Goal: Information Seeking & Learning: Check status

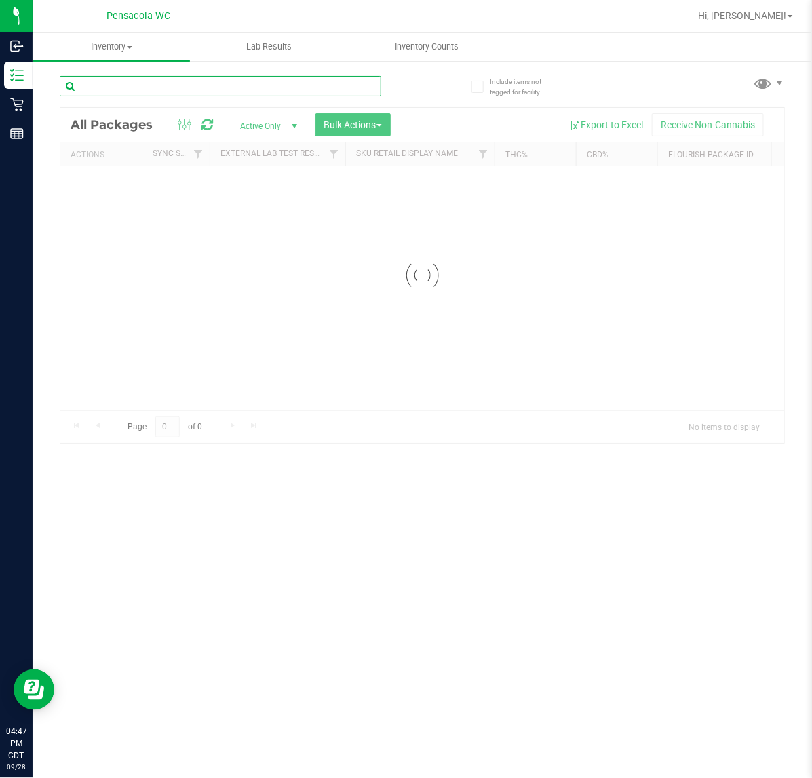
click at [175, 85] on input "text" at bounding box center [221, 86] width 322 height 20
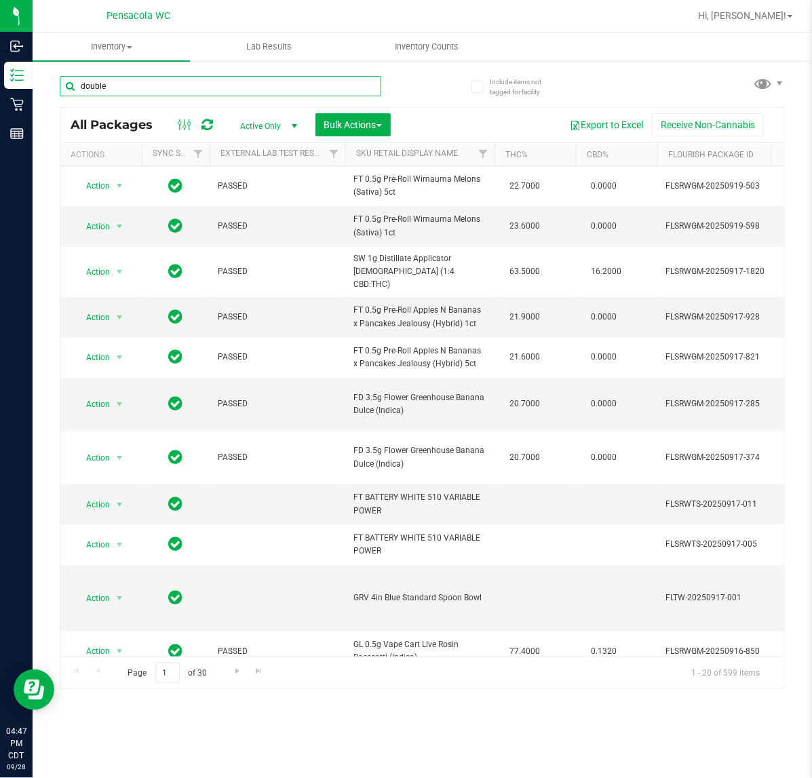
type input "double"
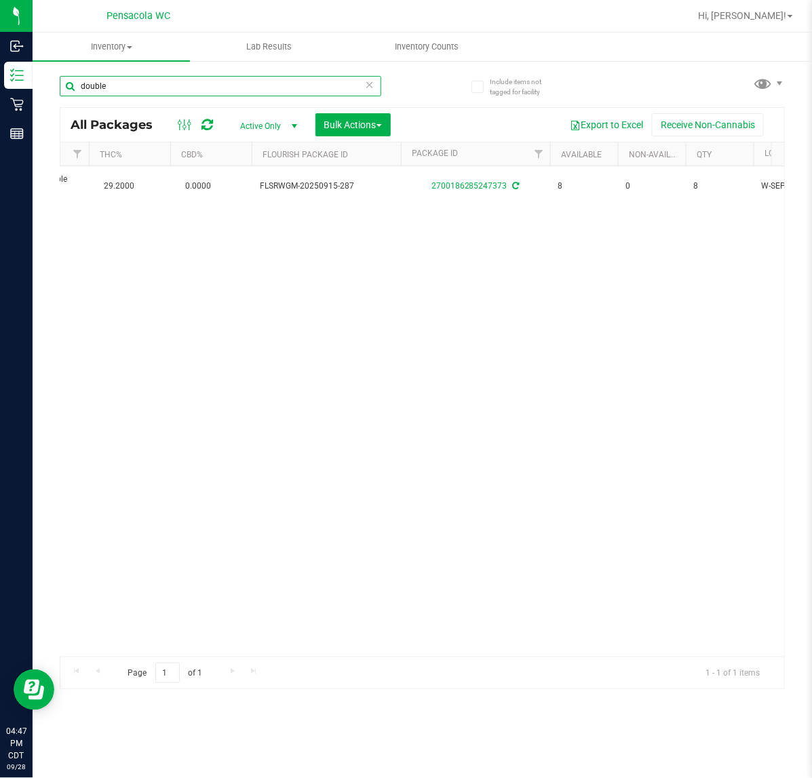
scroll to position [0, 405]
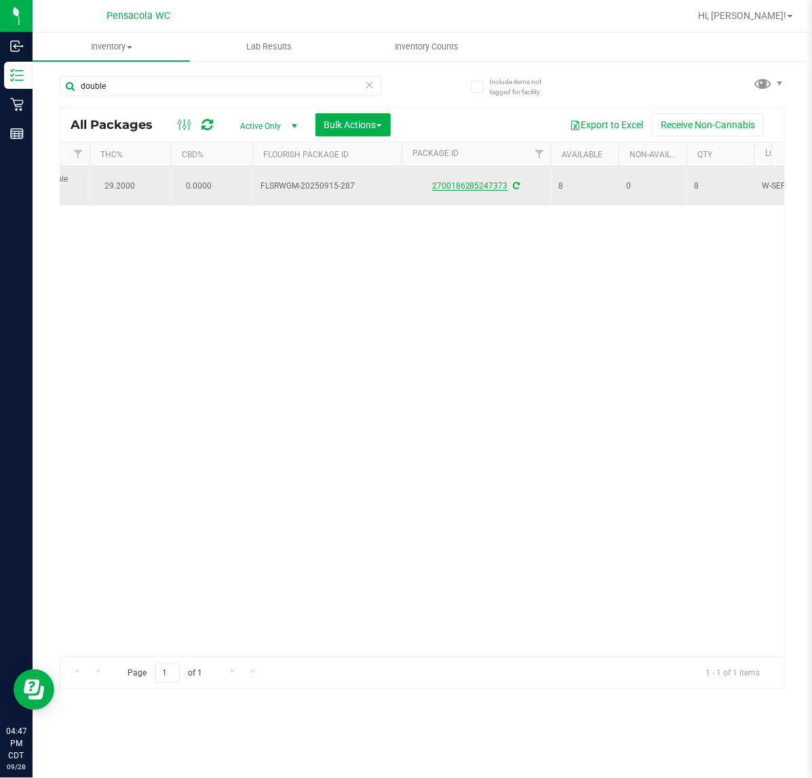
click at [461, 189] on link "2700186285247373" at bounding box center [470, 185] width 76 height 9
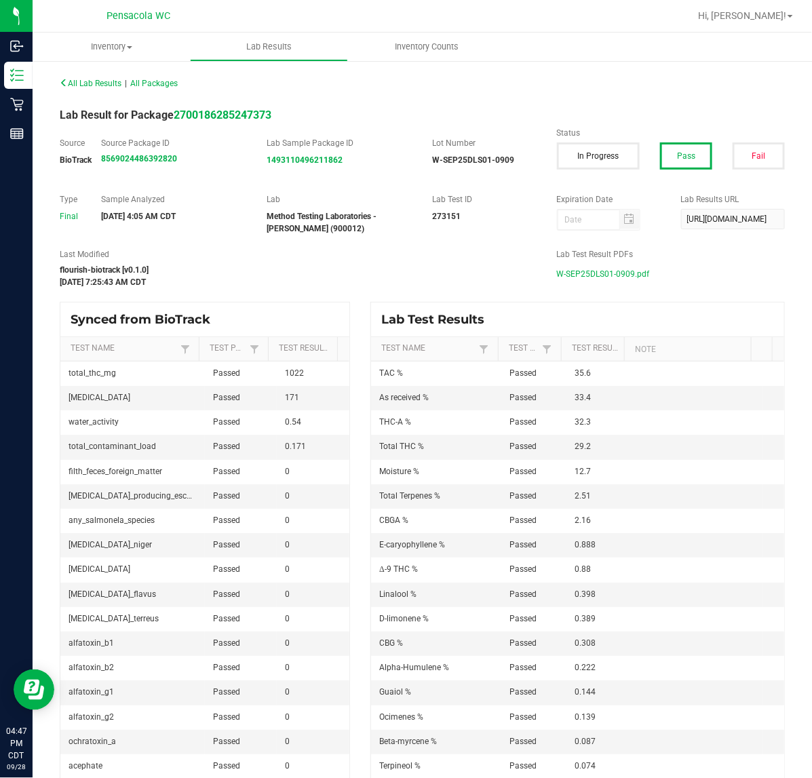
click at [613, 270] on span "W-SEP25DLS01-0909.pdf" at bounding box center [603, 274] width 93 height 20
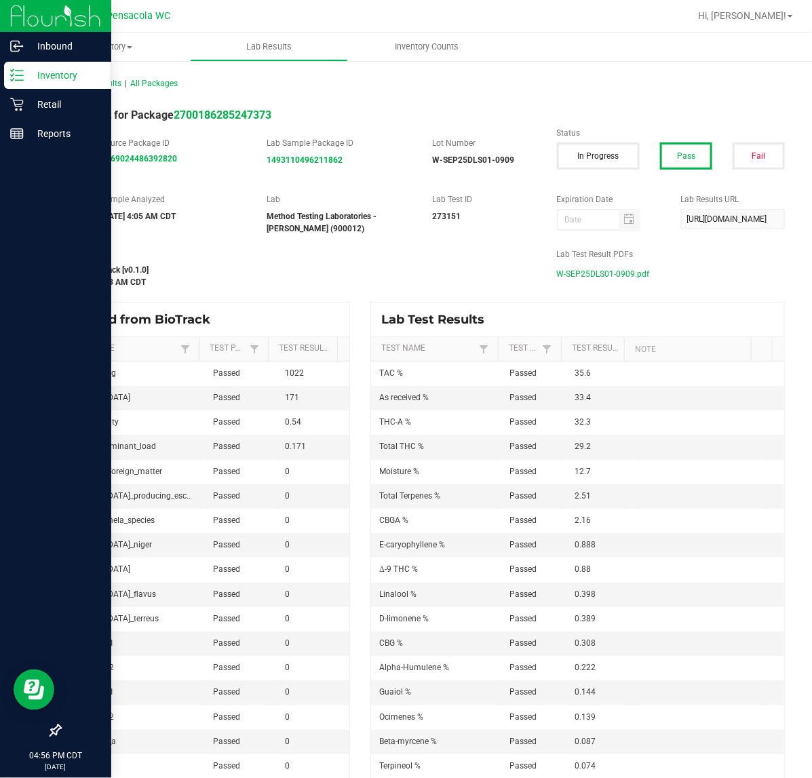
click at [45, 82] on p "Inventory" at bounding box center [64, 75] width 81 height 16
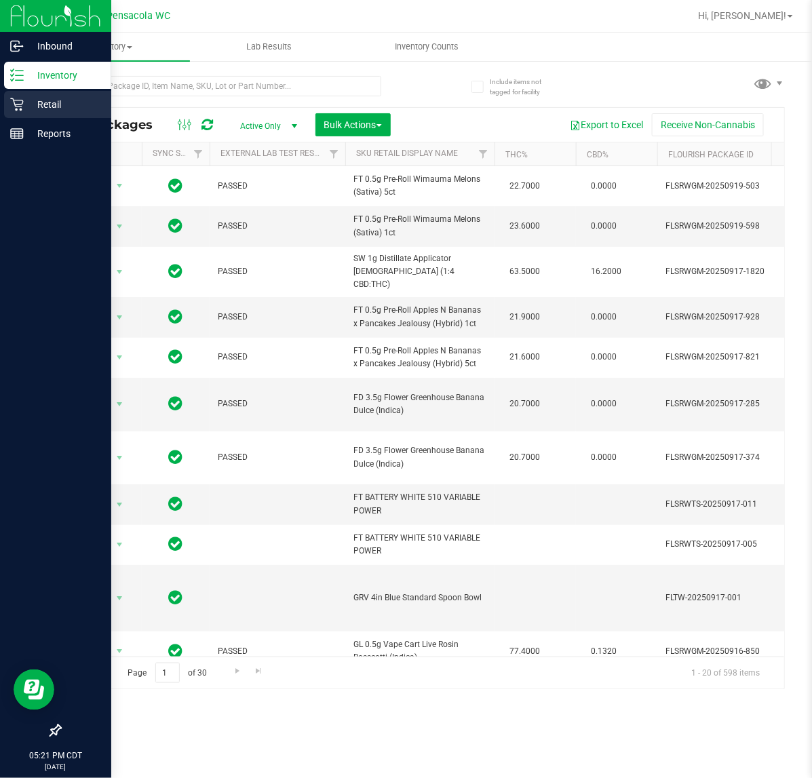
click at [16, 106] on icon at bounding box center [17, 105] width 14 height 14
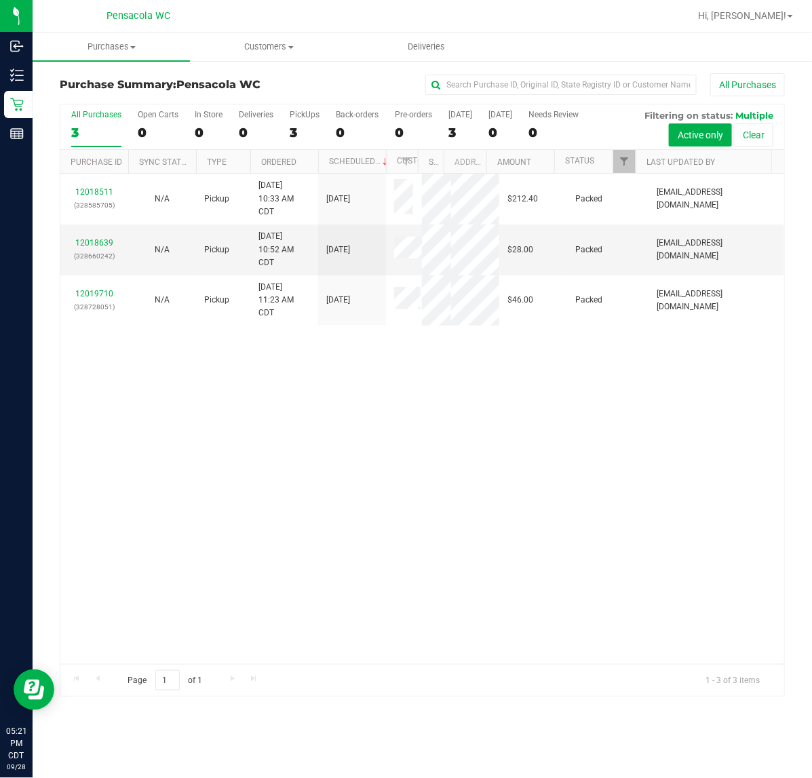
click at [341, 537] on div "12018511 (328585705) N/A Pickup [DATE] 10:33 AM CDT 9/28/2025 $212.40 Packed [E…" at bounding box center [422, 419] width 724 height 491
click at [239, 578] on div "12018511 (328585705) N/A Pickup [DATE] 10:33 AM CDT 9/28/2025 $212.40 Packed [E…" at bounding box center [422, 419] width 724 height 491
click at [241, 569] on div "12018511 (328585705) N/A Pickup [DATE] 10:33 AM CDT 9/28/2025 $212.40 Packed [E…" at bounding box center [422, 419] width 724 height 491
